Goal: Task Accomplishment & Management: Use online tool/utility

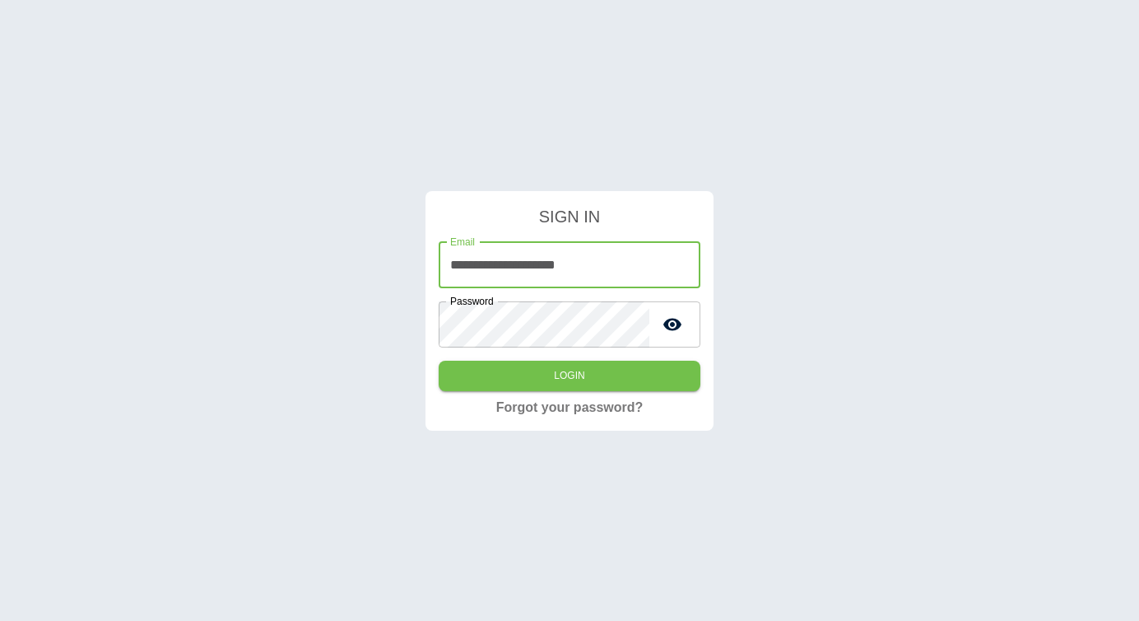
click at [584, 280] on input "**********" at bounding box center [570, 265] width 262 height 46
click at [471, 386] on button "Login" at bounding box center [570, 376] width 262 height 30
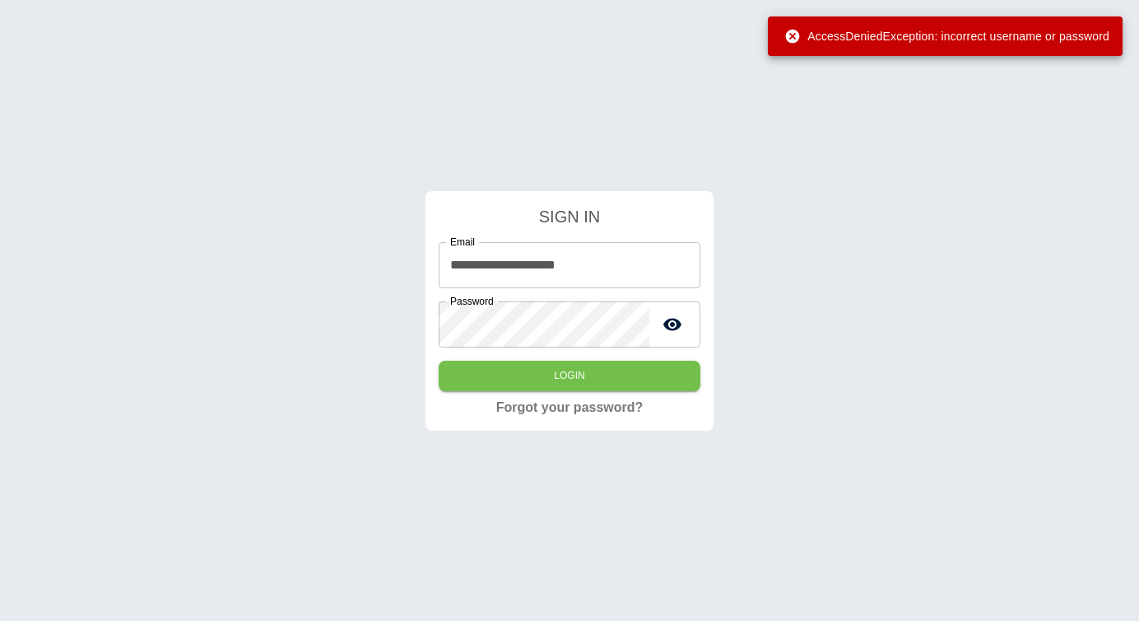
click at [496, 268] on input "**********" at bounding box center [570, 265] width 262 height 46
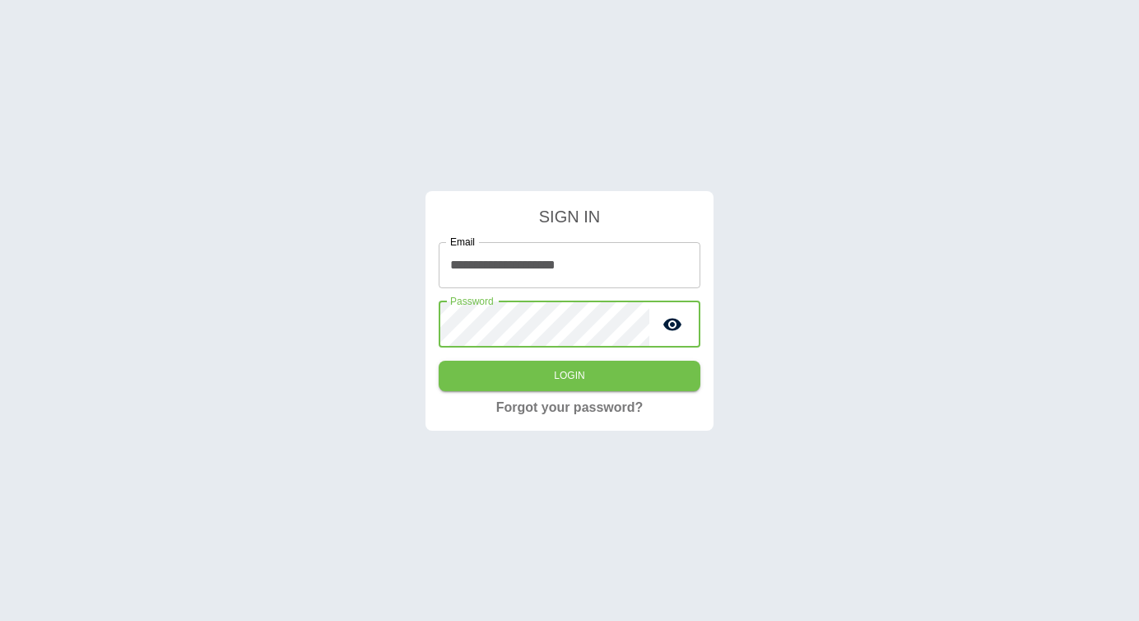
click at [525, 268] on input "**********" at bounding box center [570, 265] width 262 height 46
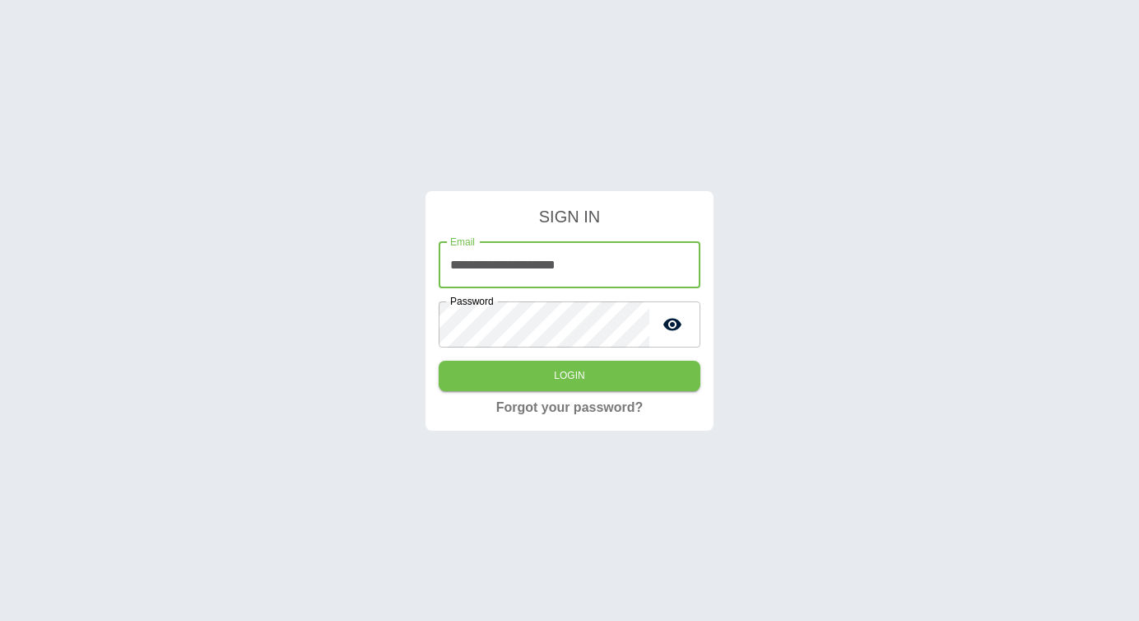
paste input "text"
type input "**********"
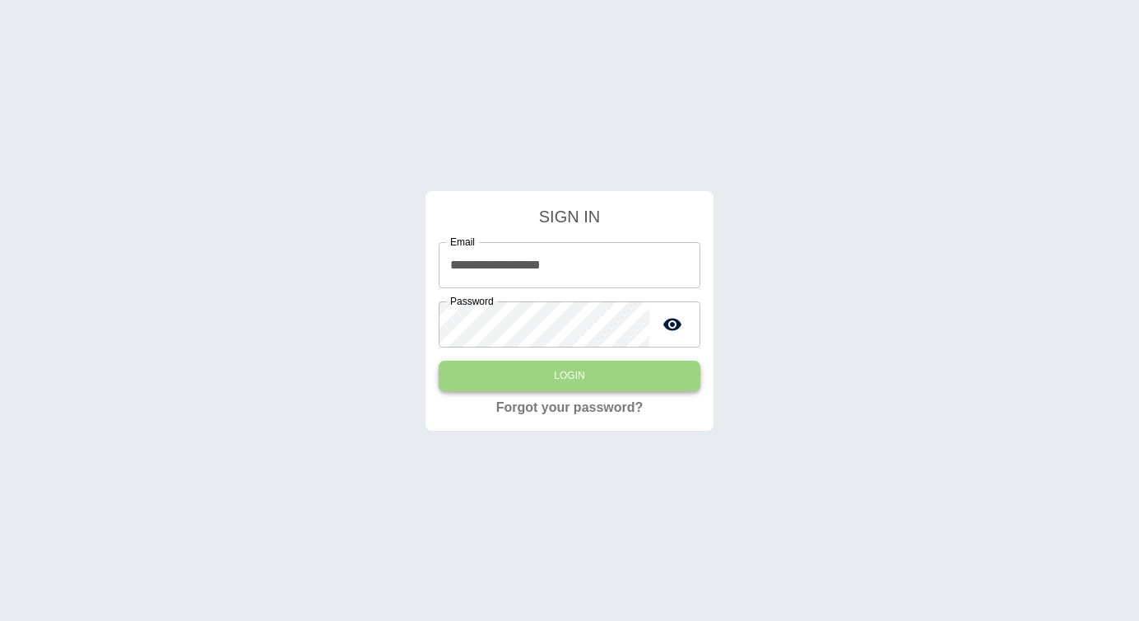
click at [475, 389] on button "Login" at bounding box center [570, 376] width 262 height 30
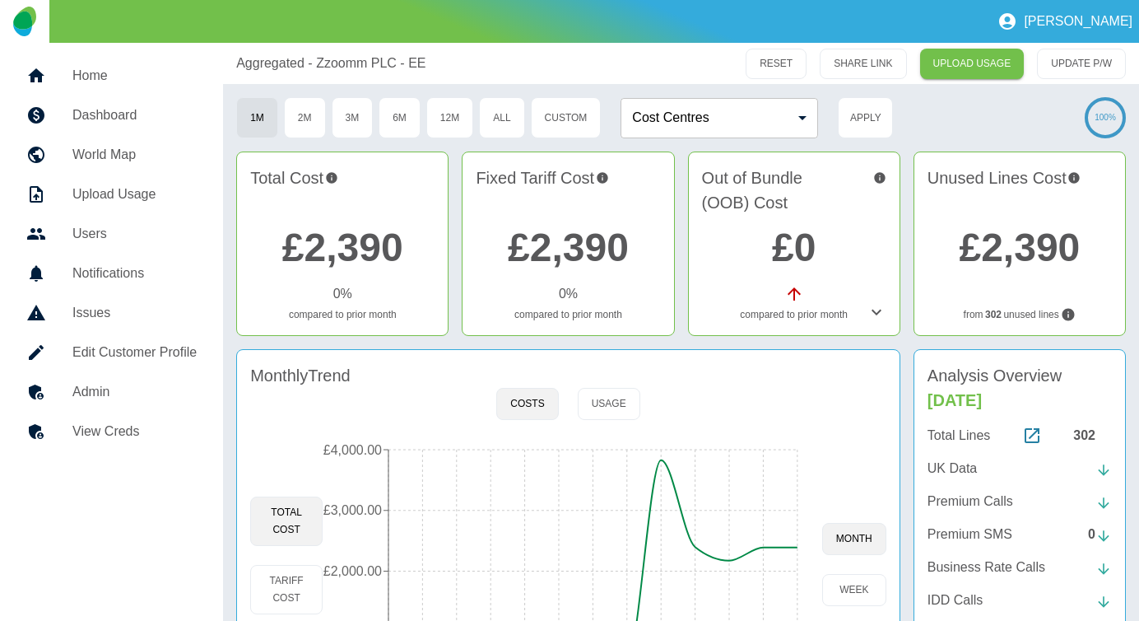
click at [960, 468] on p "UK Data" at bounding box center [952, 468] width 49 height 20
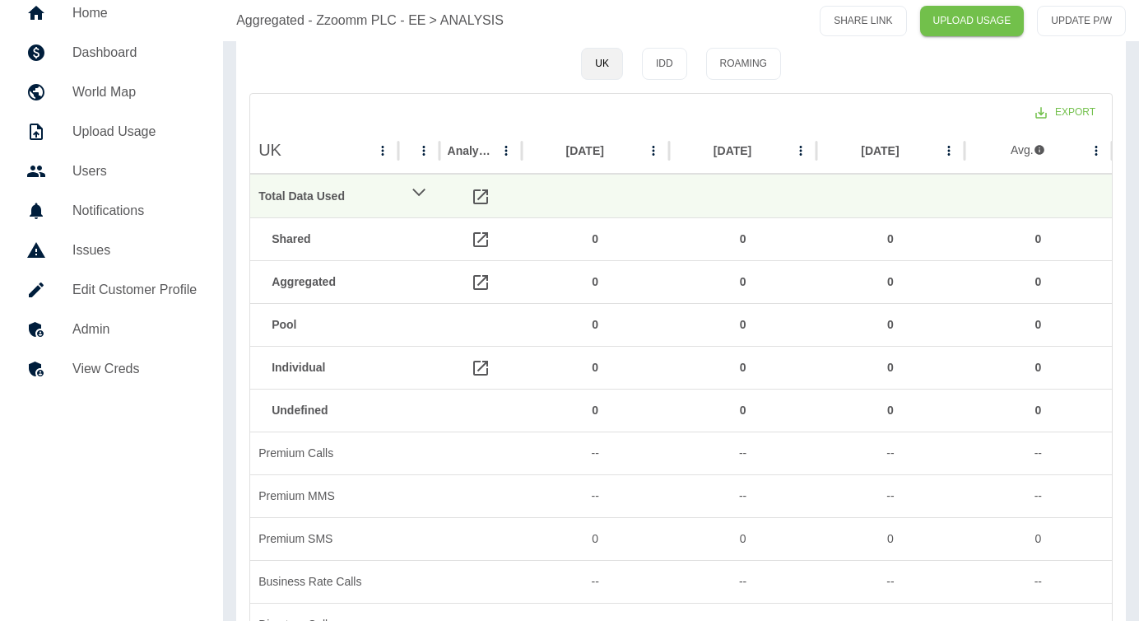
scroll to position [61, 0]
click at [482, 284] on icon at bounding box center [481, 284] width 20 height 20
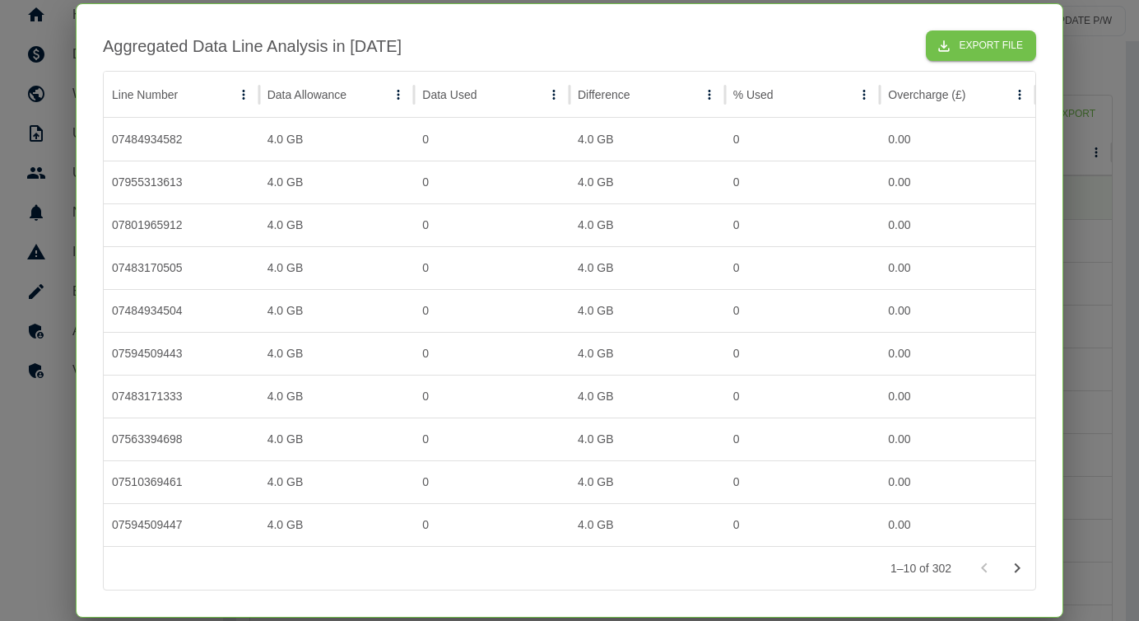
click at [1089, 112] on div at bounding box center [569, 310] width 1139 height 621
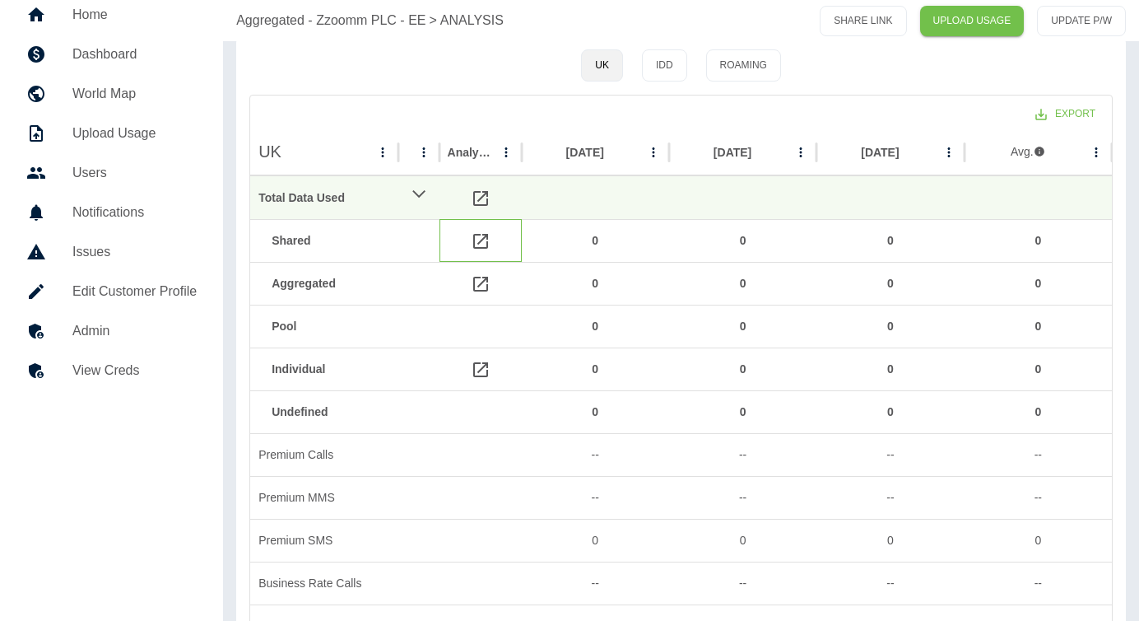
click at [477, 243] on icon at bounding box center [481, 241] width 20 height 20
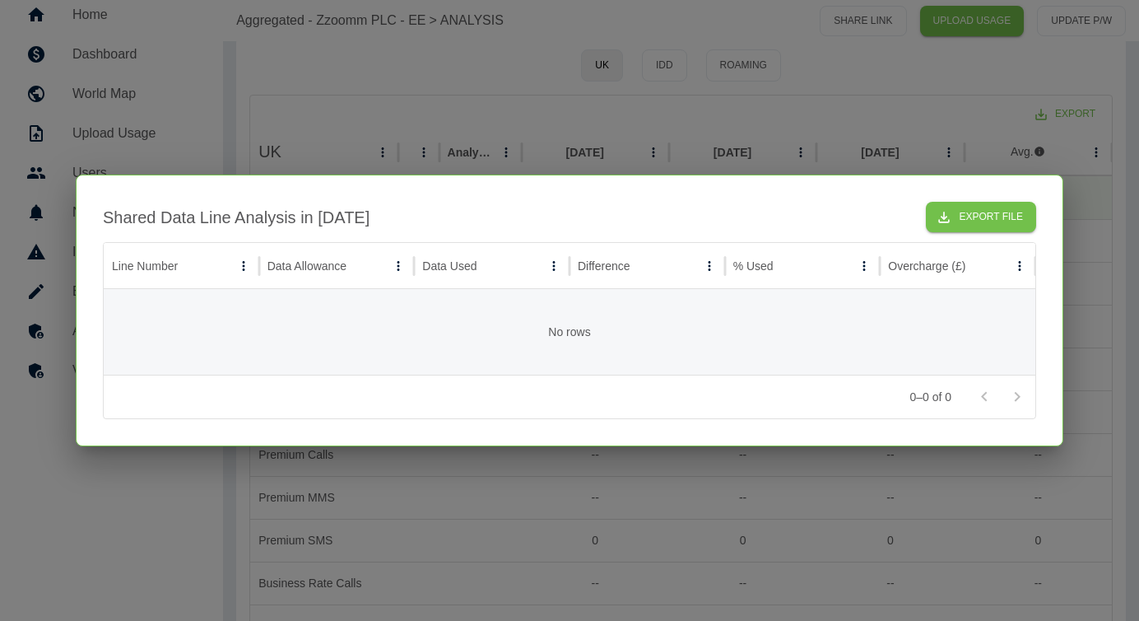
click at [961, 121] on div at bounding box center [569, 310] width 1139 height 621
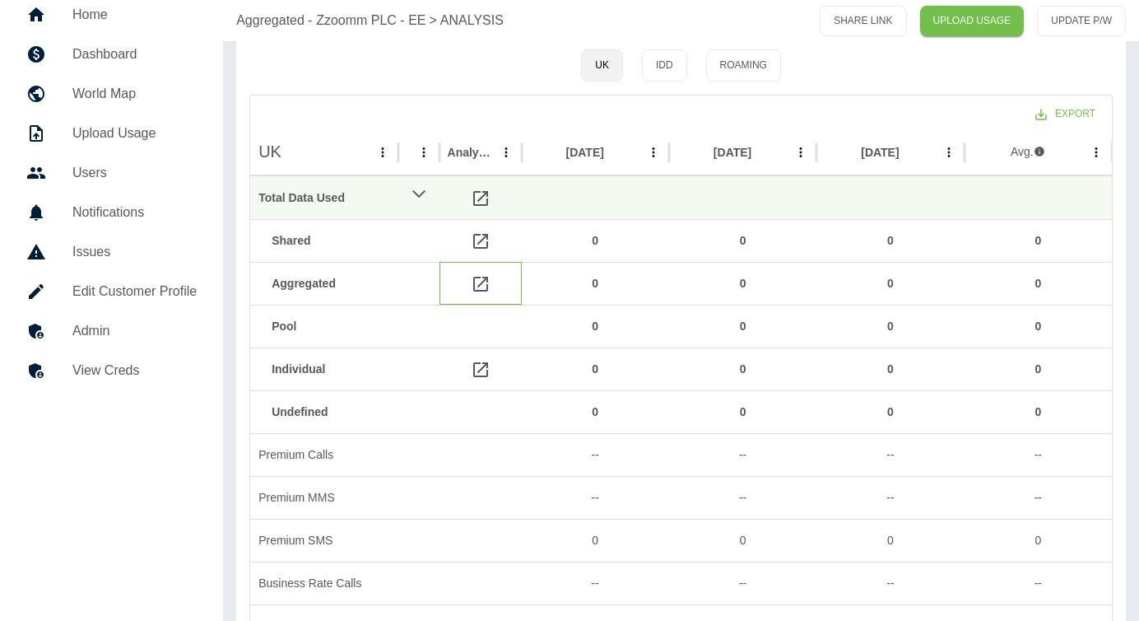
click at [477, 288] on icon at bounding box center [481, 284] width 20 height 20
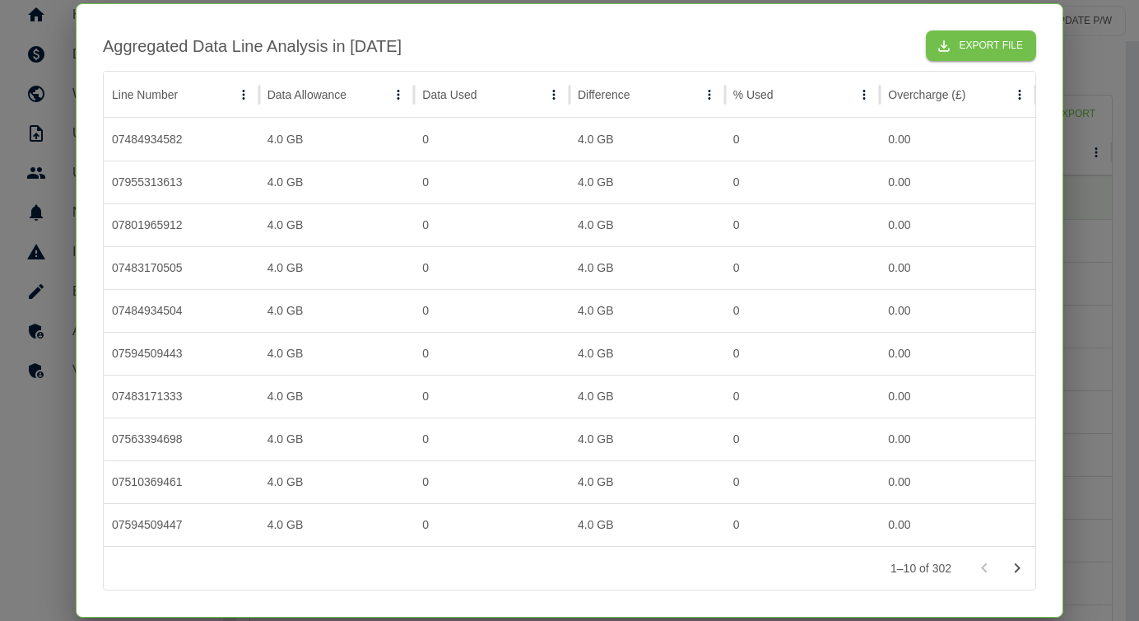
click at [1080, 98] on div at bounding box center [569, 310] width 1139 height 621
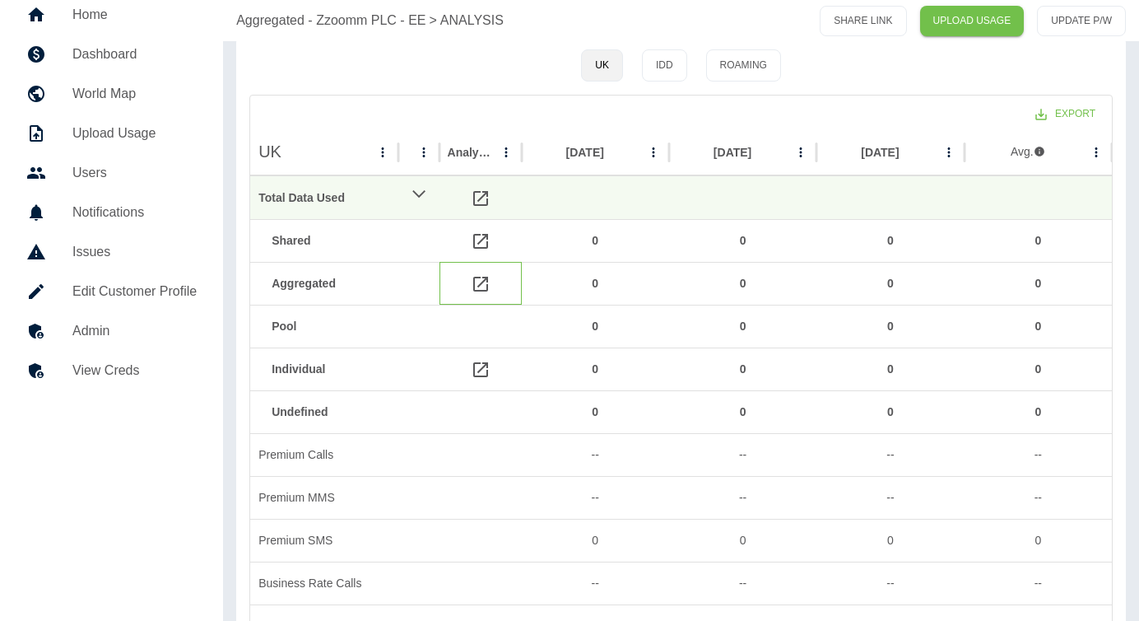
click at [486, 273] on div at bounding box center [481, 283] width 82 height 43
click at [484, 284] on icon at bounding box center [481, 284] width 20 height 20
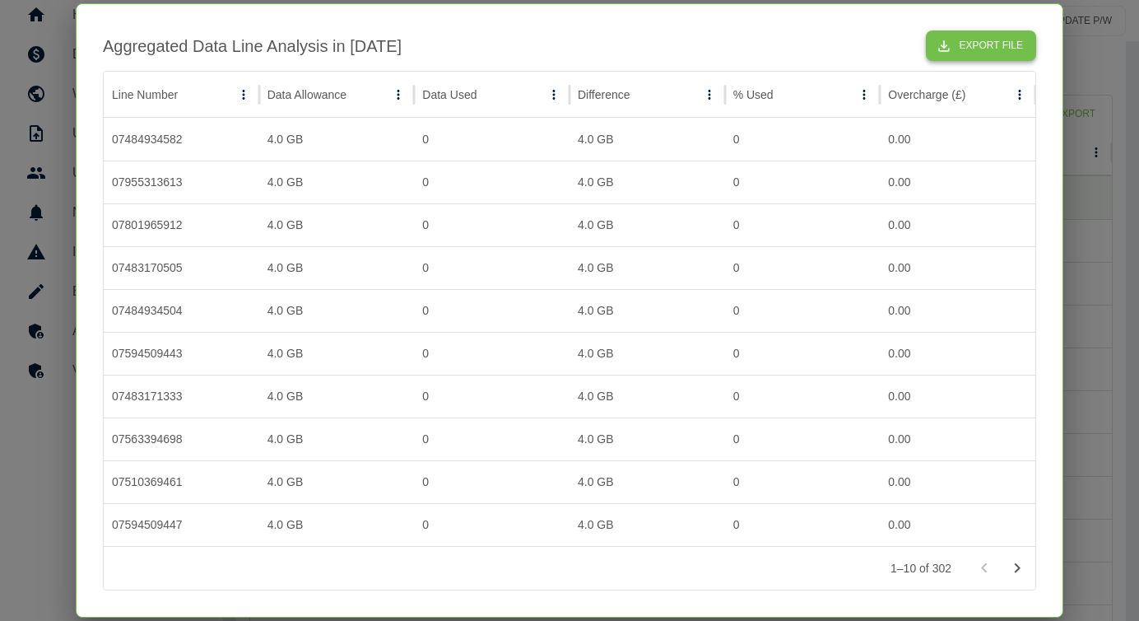
click at [1008, 47] on button "Export File" at bounding box center [981, 45] width 110 height 30
click at [571, 54] on div "Aggregated Data Line Analysis in [DATE] Export File" at bounding box center [569, 45] width 933 height 30
click at [1084, 196] on div at bounding box center [569, 310] width 1139 height 621
click at [1084, 196] on div at bounding box center [1038, 197] width 147 height 43
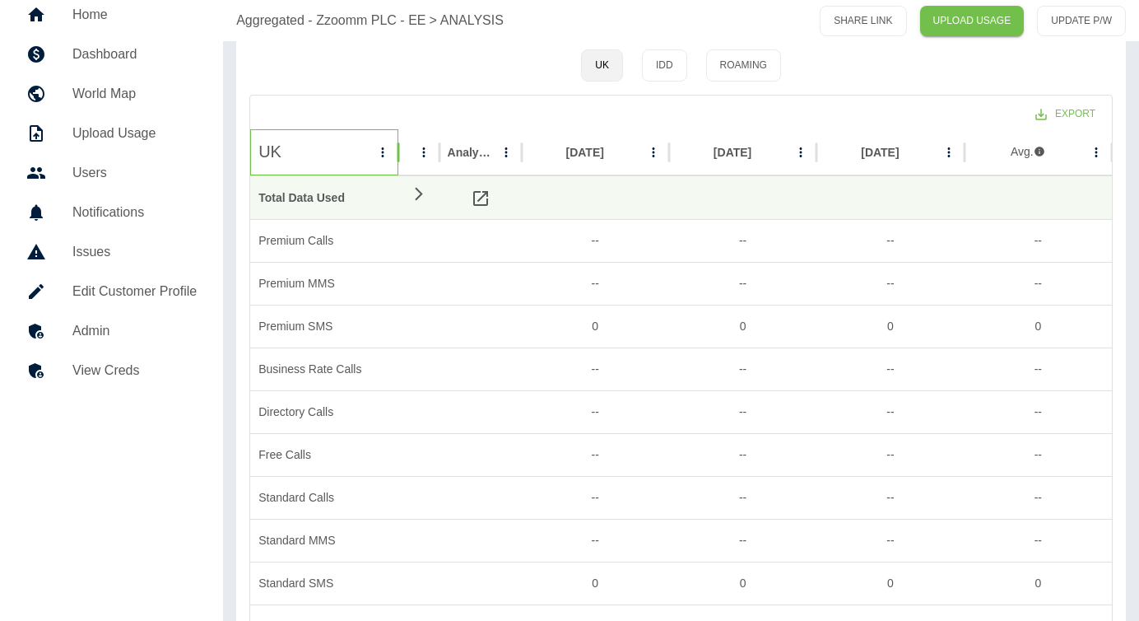
click at [323, 149] on div "UK" at bounding box center [314, 151] width 112 height 45
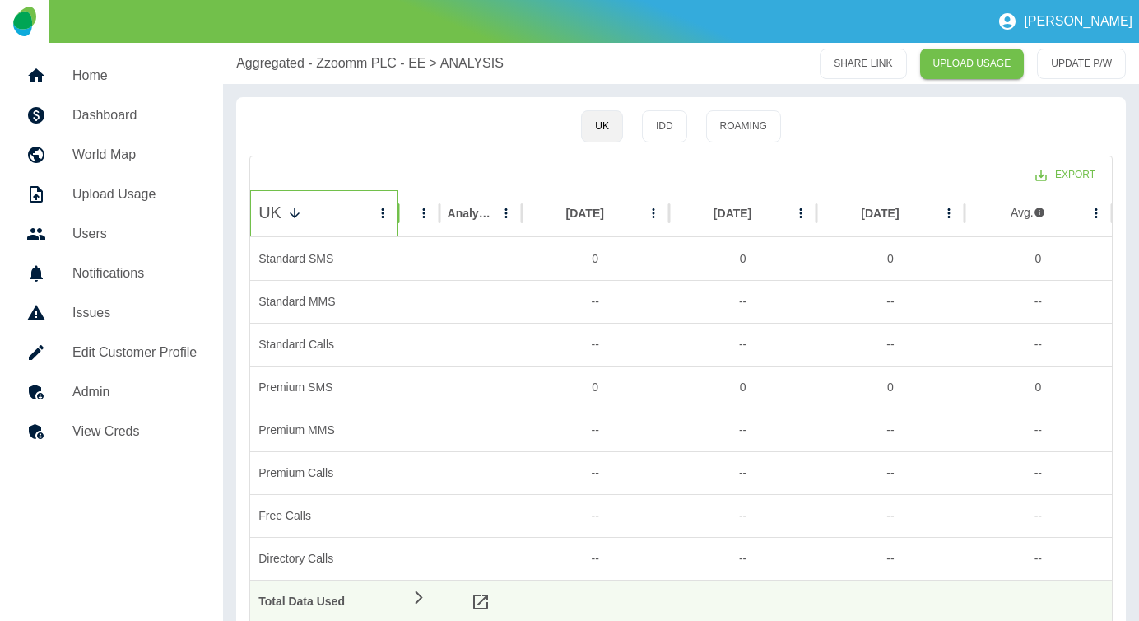
scroll to position [115, 0]
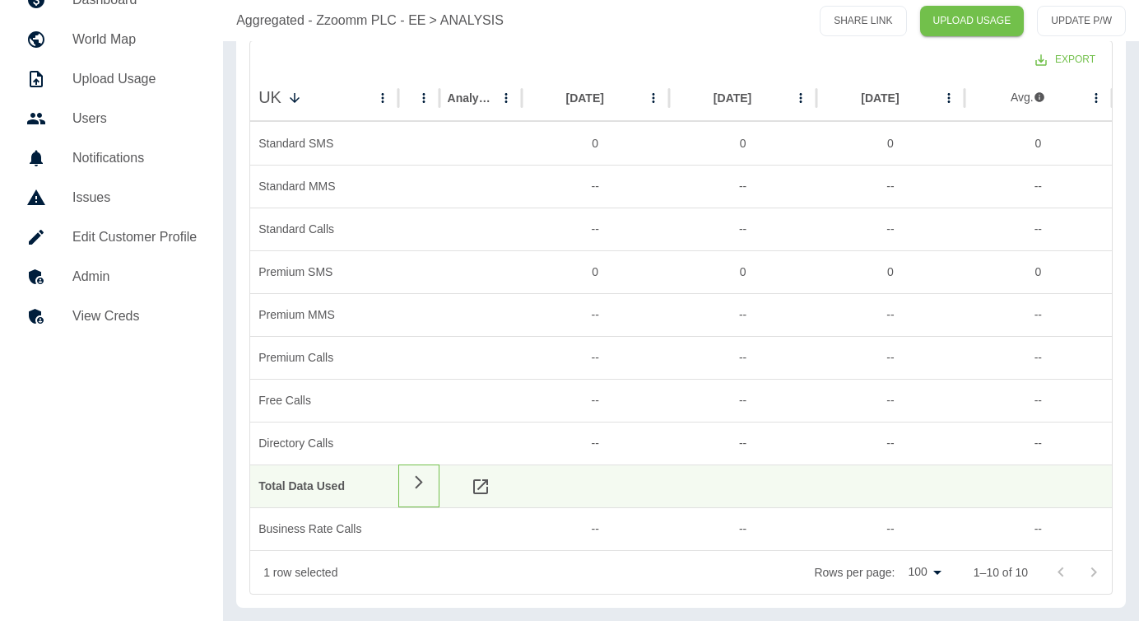
click at [414, 480] on icon at bounding box center [419, 482] width 20 height 16
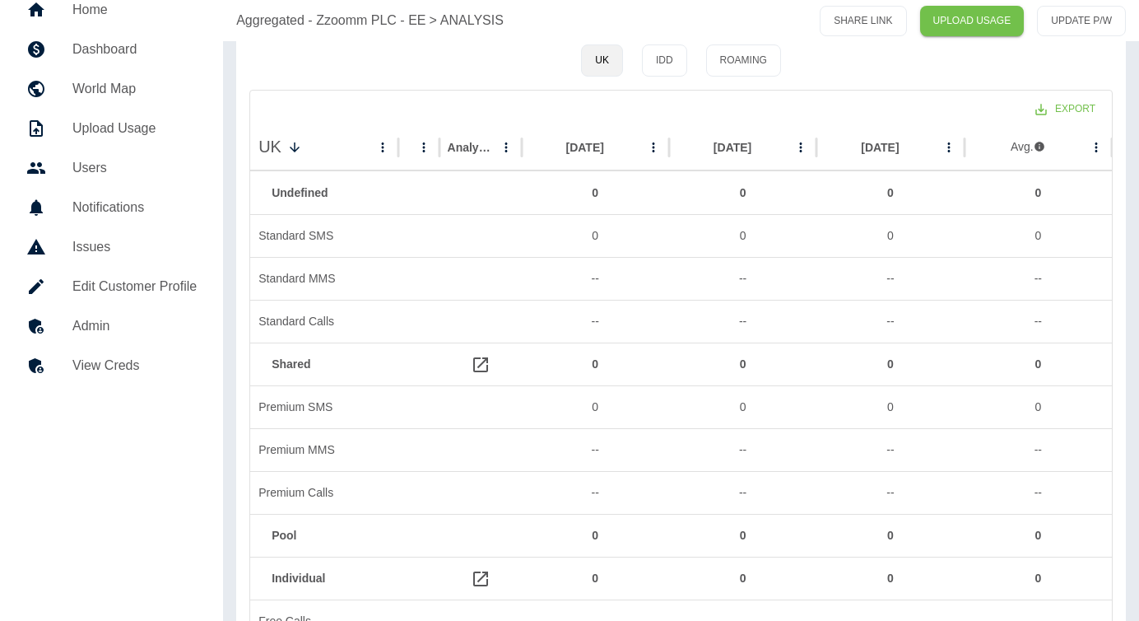
scroll to position [0, 0]
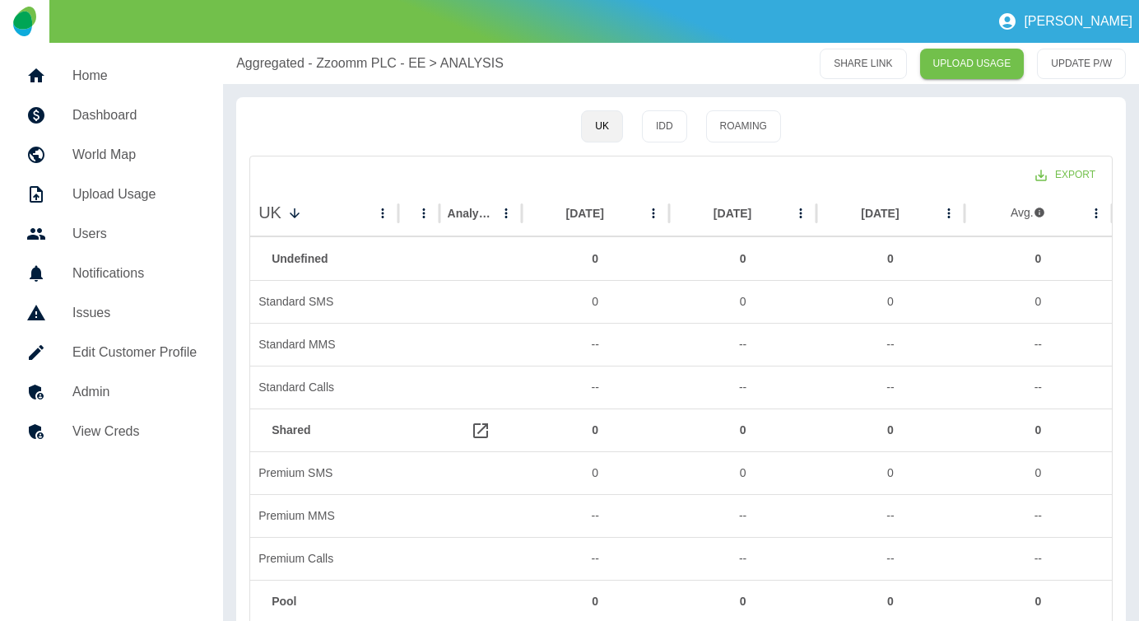
click at [368, 67] on p "Aggregated - Zzoomm PLC - EE" at bounding box center [330, 64] width 189 height 20
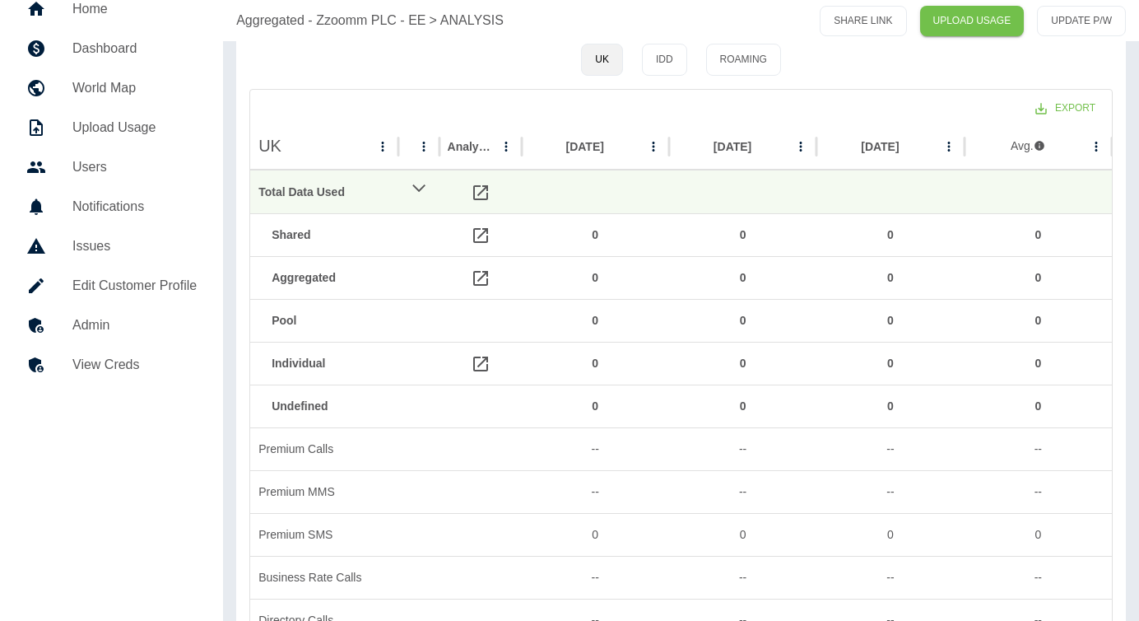
scroll to position [72, 0]
